Goal: Browse casually: Explore the website without a specific task or goal

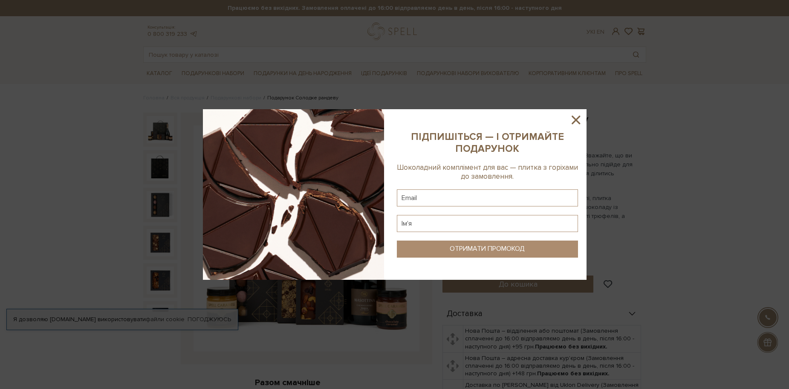
click at [577, 118] on icon at bounding box center [576, 119] width 9 height 9
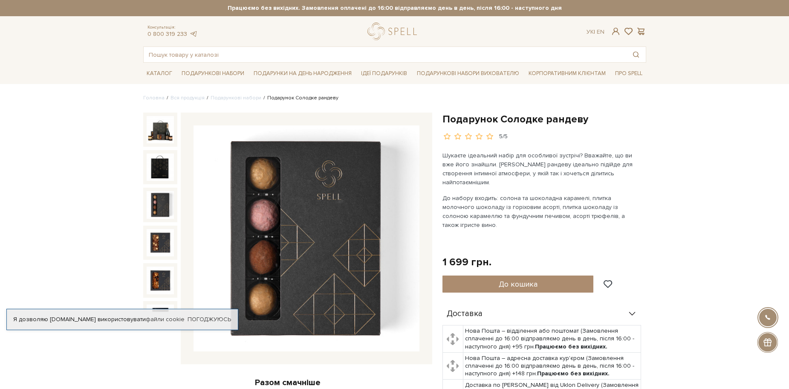
click at [161, 196] on img at bounding box center [160, 204] width 27 height 27
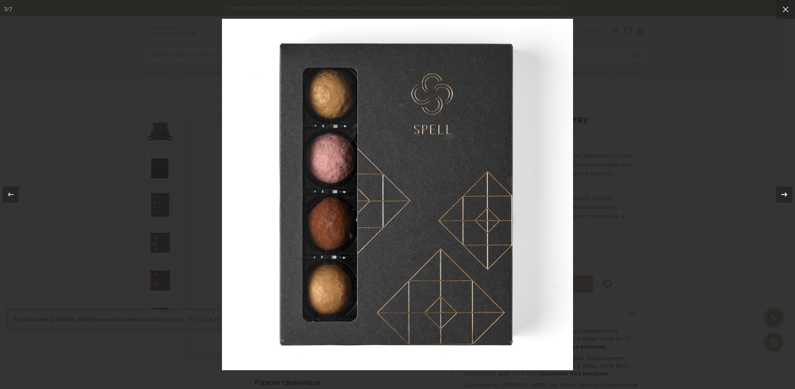
click at [784, 199] on icon at bounding box center [785, 194] width 10 height 10
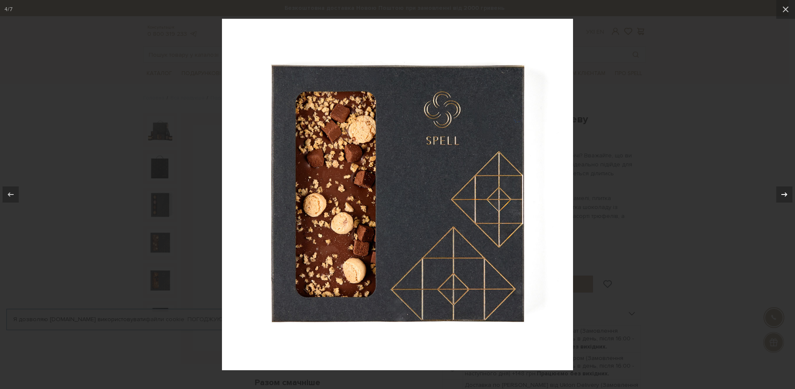
click at [784, 199] on icon at bounding box center [785, 194] width 10 height 10
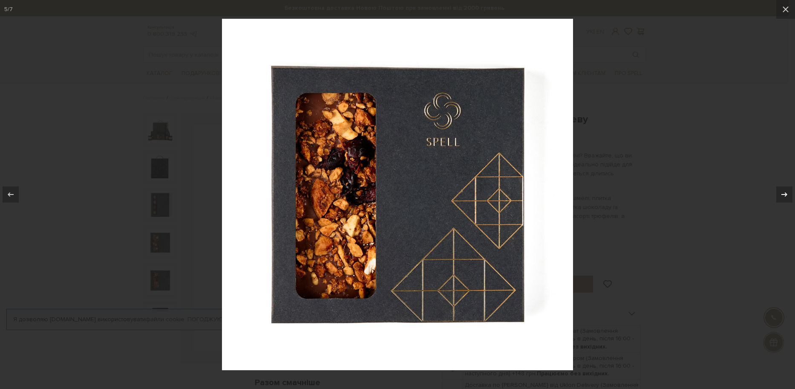
click at [784, 199] on icon at bounding box center [785, 194] width 10 height 10
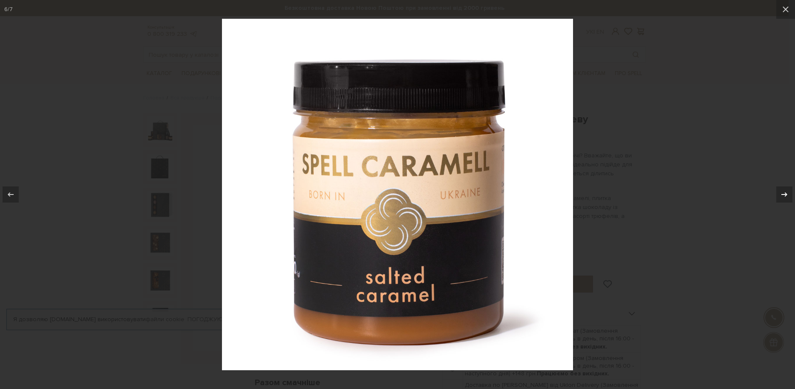
click at [784, 199] on icon at bounding box center [785, 194] width 10 height 10
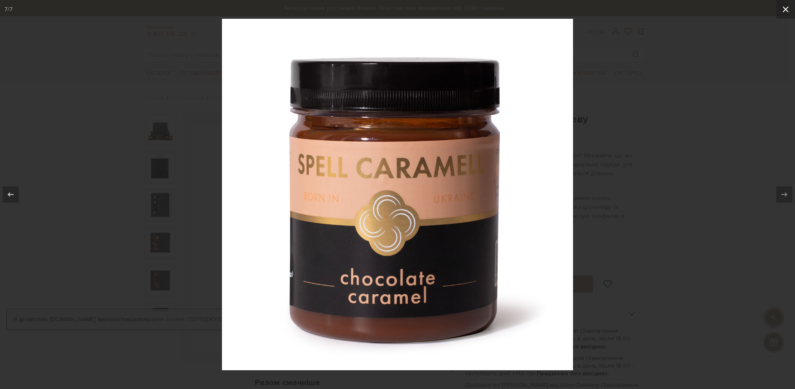
click at [782, 6] on icon at bounding box center [786, 9] width 10 height 10
